Goal: Task Accomplishment & Management: Use online tool/utility

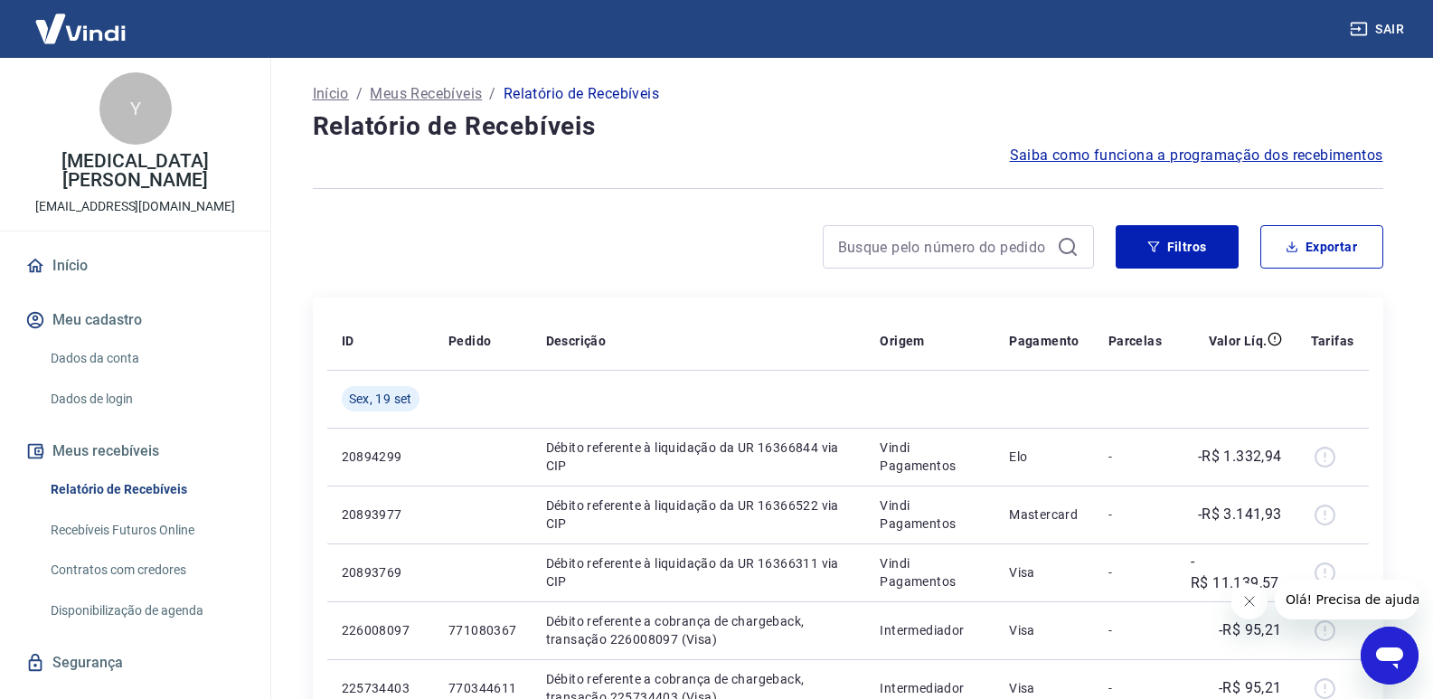
click at [1247, 612] on button "Fechar mensagem da empresa" at bounding box center [1249, 601] width 36 height 36
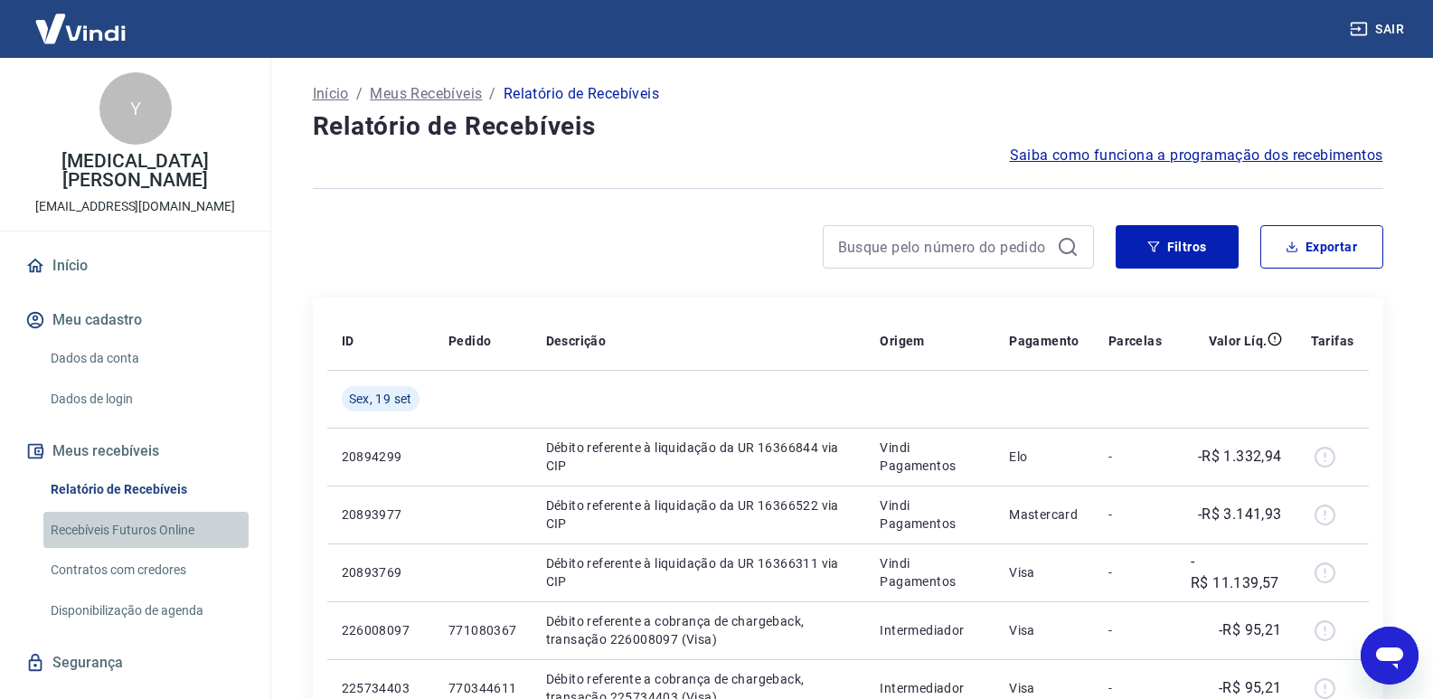
click at [165, 523] on link "Recebíveis Futuros Online" at bounding box center [145, 530] width 205 height 37
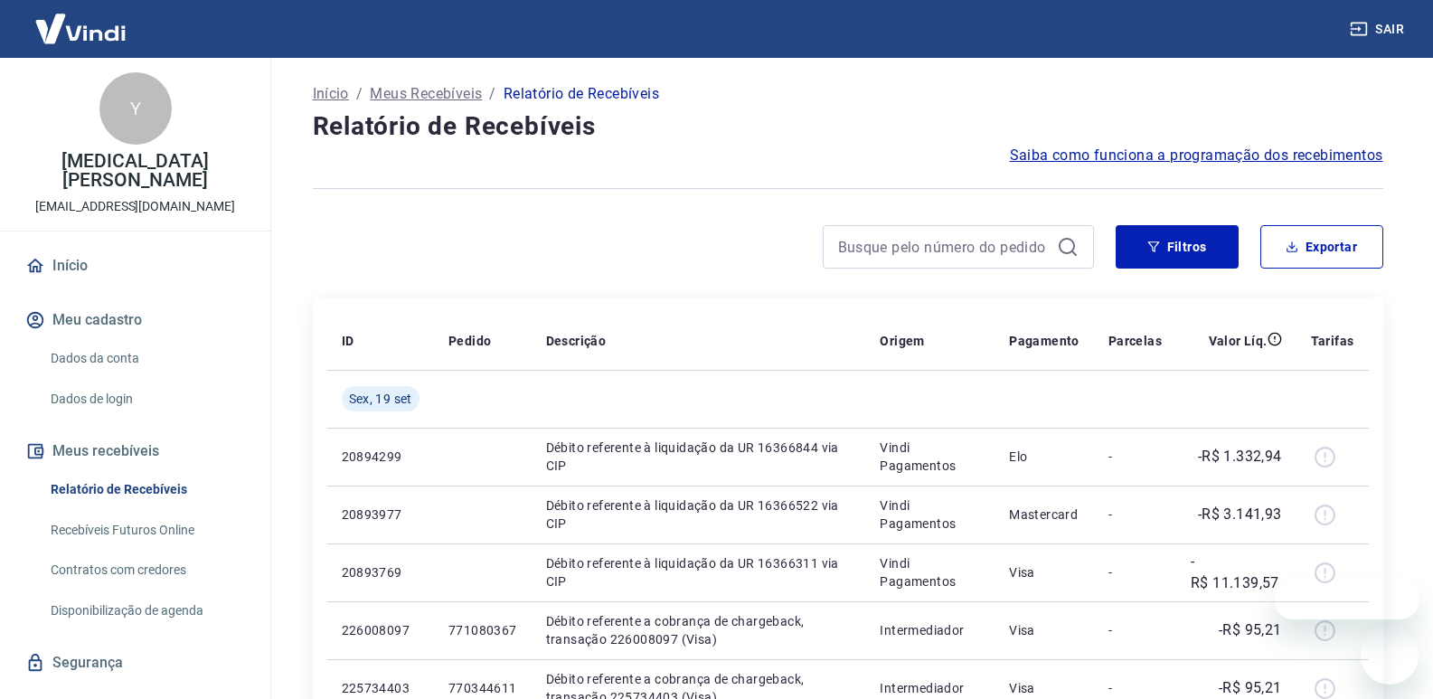
click at [708, 204] on div at bounding box center [848, 188] width 1071 height 44
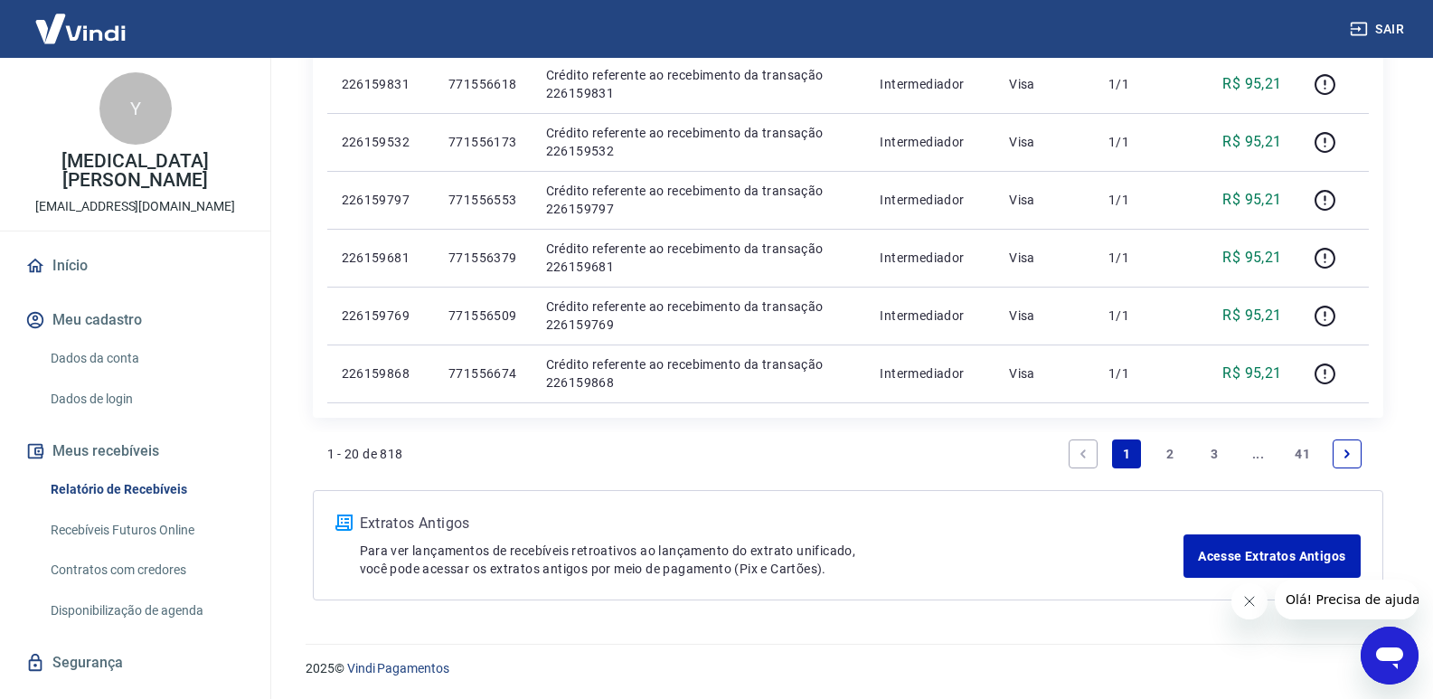
scroll to position [1184, 0]
click at [1264, 600] on button "Fechar mensagem da empresa" at bounding box center [1249, 601] width 36 height 36
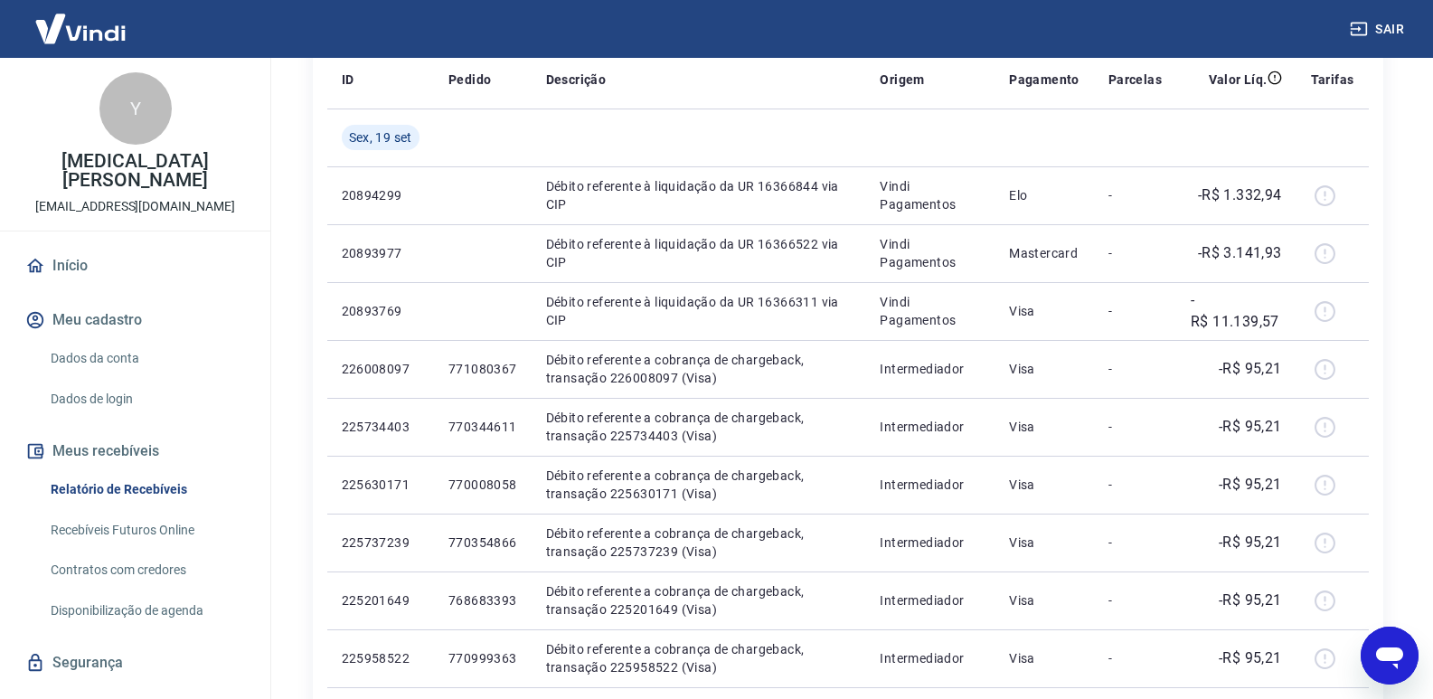
scroll to position [8, 0]
